Goal: Use online tool/utility

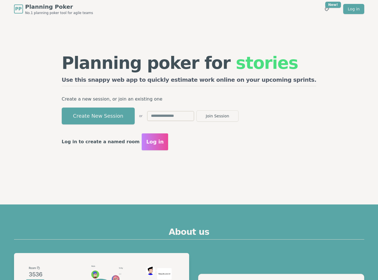
drag, startPoint x: 163, startPoint y: 144, endPoint x: 142, endPoint y: 178, distance: 39.9
click at [142, 178] on div "Planning poker for stories Use this snappy web app to quickly estimate work onl…" at bounding box center [189, 102] width 266 height 168
click at [138, 101] on p "Create a new session, or join an existing one" at bounding box center [189, 99] width 255 height 8
click at [133, 117] on button "Create New Session" at bounding box center [98, 116] width 73 height 17
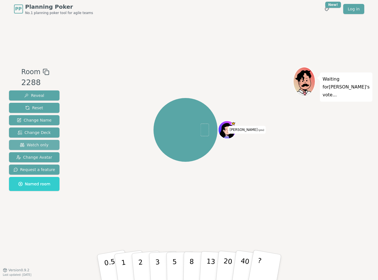
click at [49, 145] on button "Watch only" at bounding box center [34, 145] width 51 height 10
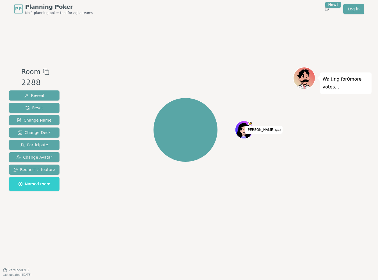
click at [106, 171] on div "Thomas (you)" at bounding box center [185, 130] width 215 height 106
drag, startPoint x: 55, startPoint y: 267, endPoint x: 94, endPoint y: 247, distance: 43.8
click at [94, 247] on div "Room 2288 Reveal Reset Change Name Change Deck Participate Change Avatar Reques…" at bounding box center [189, 144] width 365 height 252
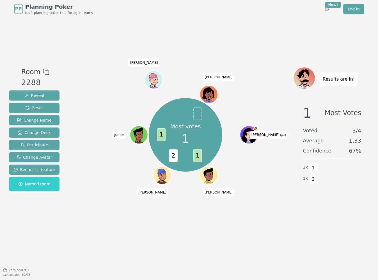
click at [127, 216] on div "Most votes 1 1 2 1 Thomas (you) Alvaro Enzo jumer Erik dolores" at bounding box center [185, 144] width 215 height 154
click at [41, 109] on span "Reset" at bounding box center [34, 108] width 18 height 6
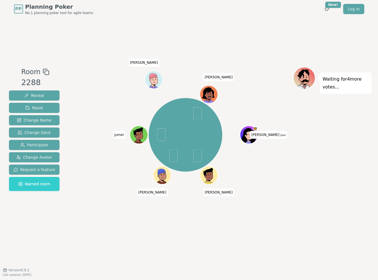
click at [98, 118] on div "Thomas (you) Alvaro Enzo jumer Erik dolores" at bounding box center [185, 135] width 215 height 116
click at [98, 120] on div "Thomas (you) Alvaro Enzo jumer Erik dolores" at bounding box center [185, 135] width 215 height 116
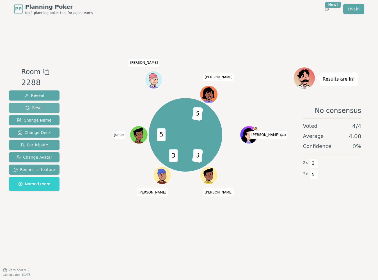
click at [51, 109] on button "Reset" at bounding box center [34, 108] width 51 height 10
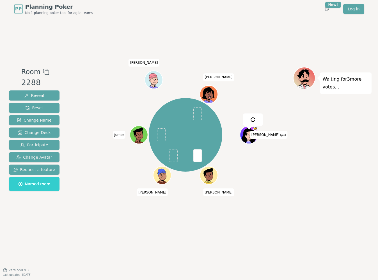
click at [85, 136] on div "Thomas (you) Alvaro Enzo jumer Erik dolores" at bounding box center [185, 135] width 215 height 116
